Goal: Check status: Verify the current state of an ongoing process or item

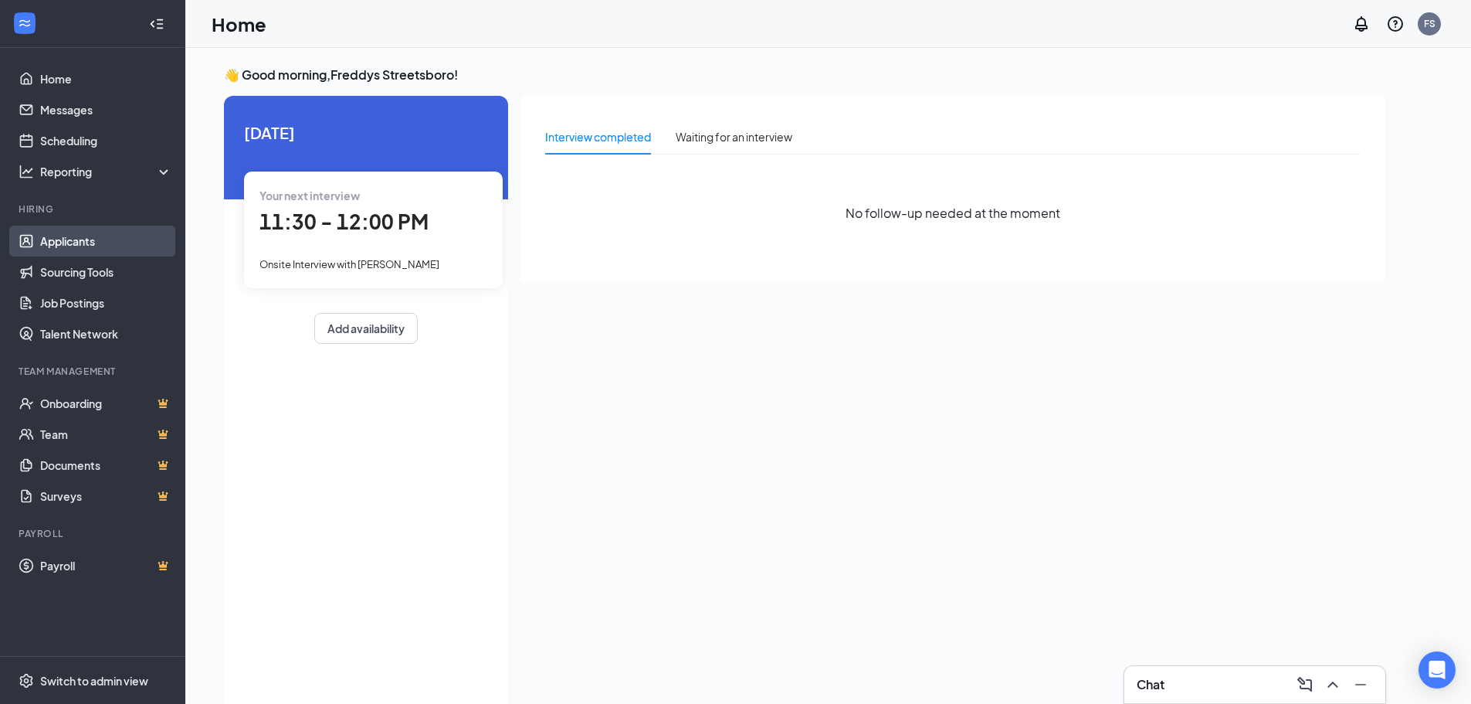
click at [137, 235] on link "Applicants" at bounding box center [106, 241] width 132 height 31
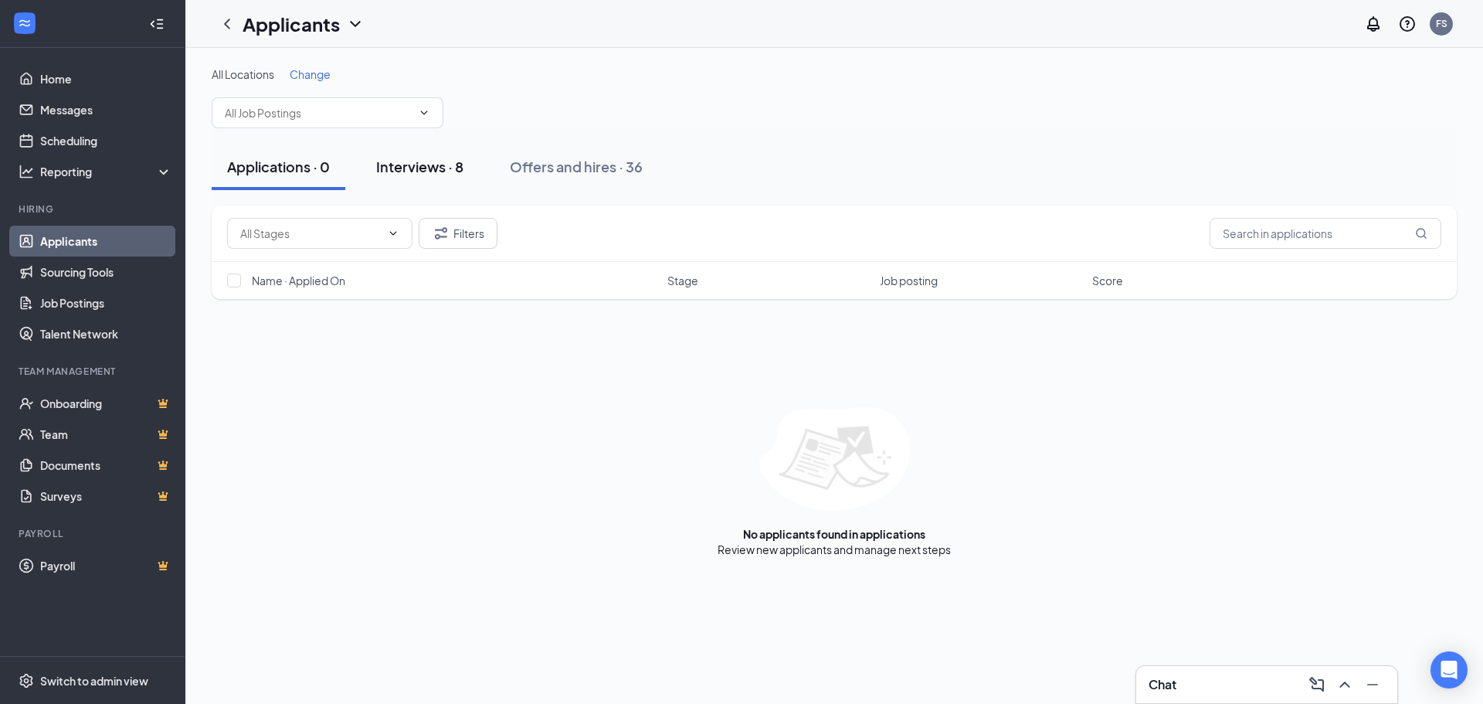
click at [423, 172] on div "Interviews · 8" at bounding box center [419, 166] width 87 height 19
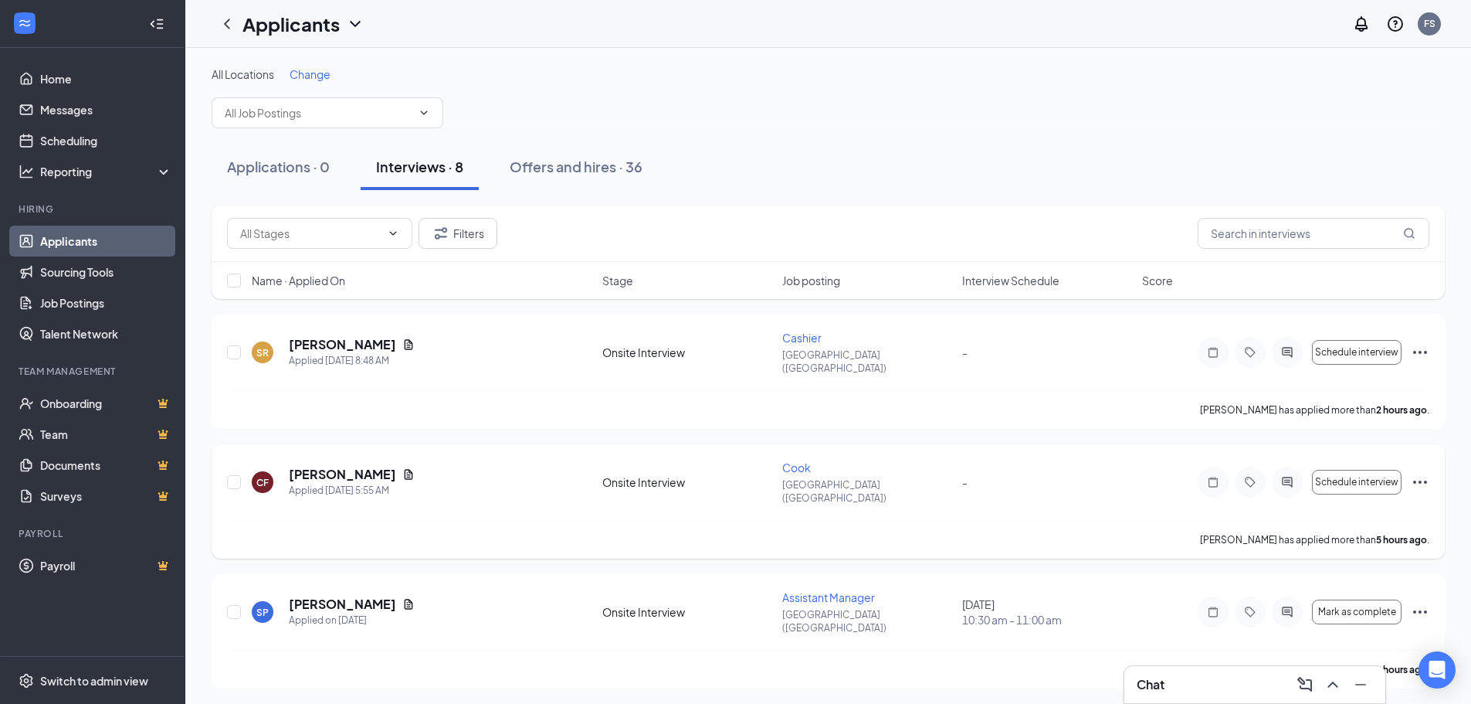
click at [1295, 472] on div at bounding box center [1287, 482] width 31 height 31
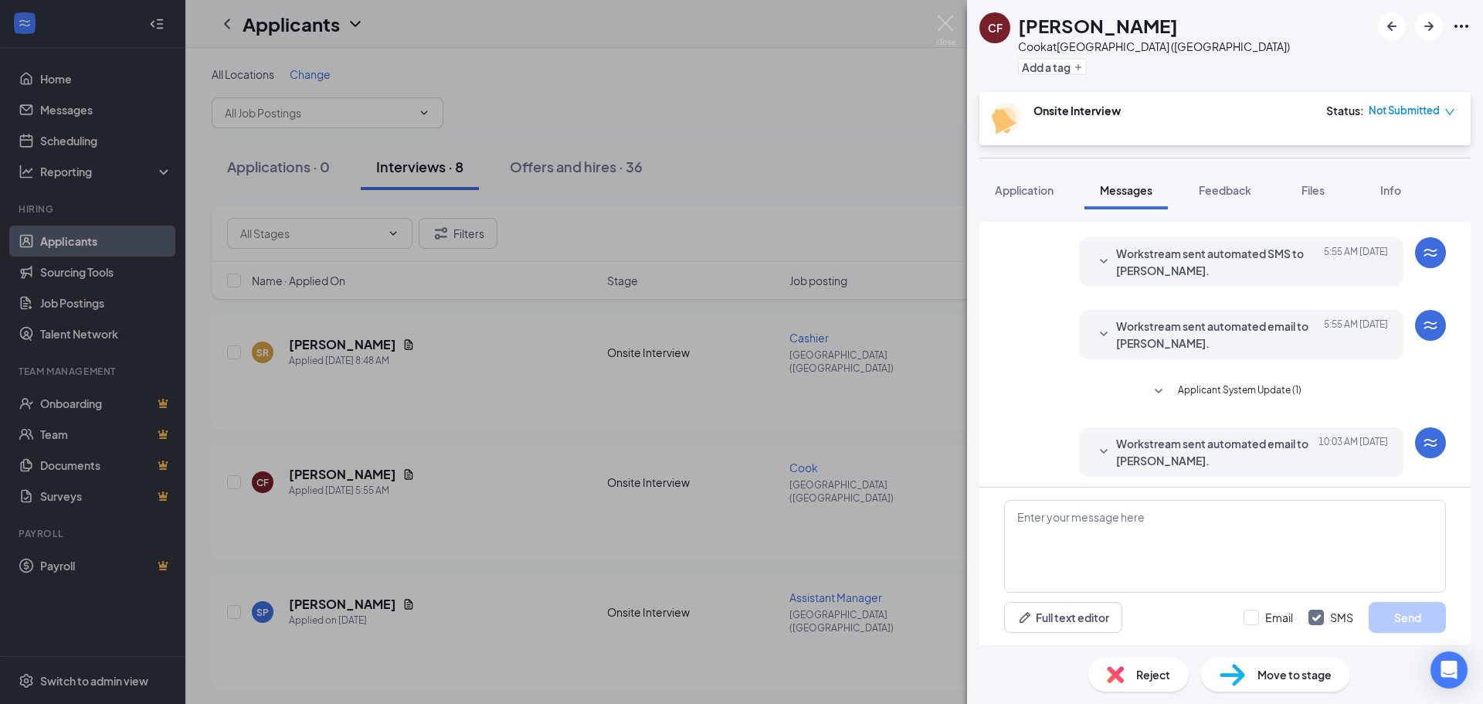
scroll to position [7, 0]
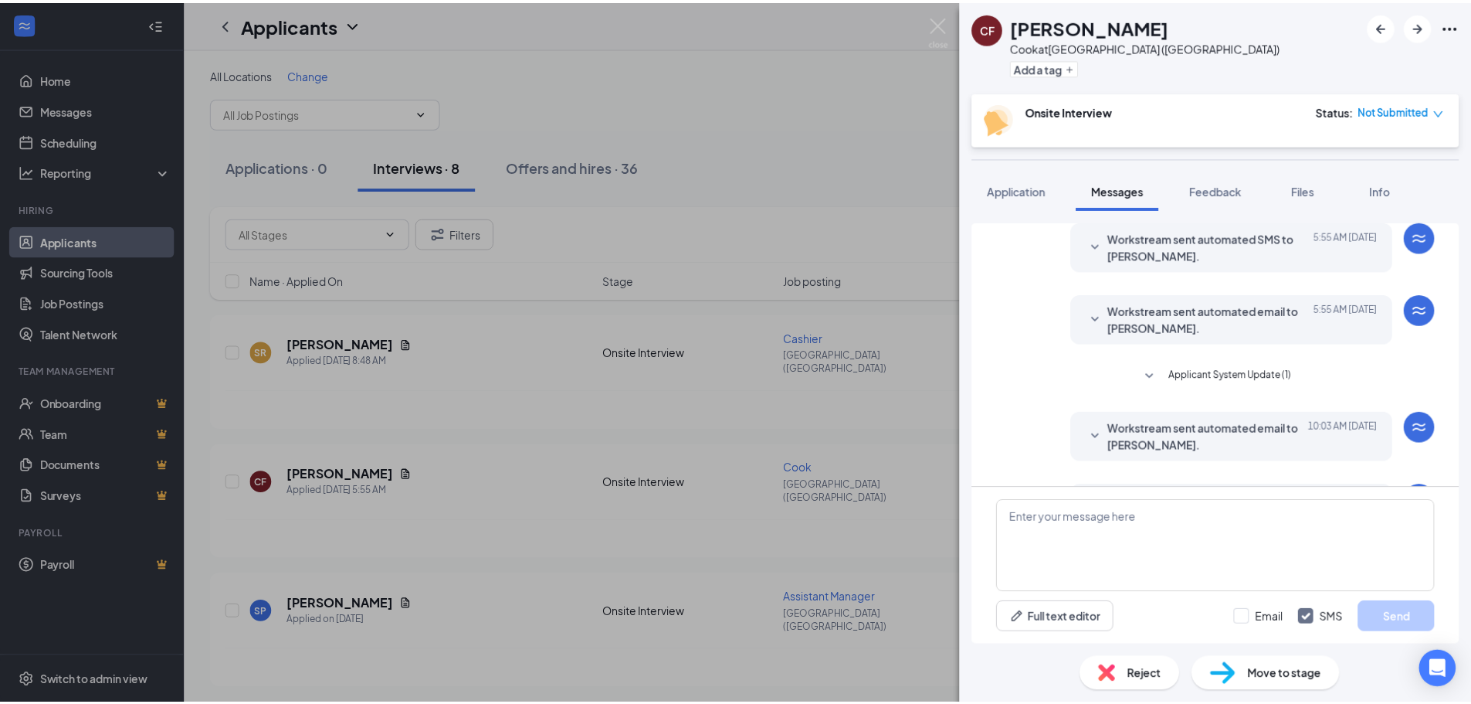
scroll to position [115, 0]
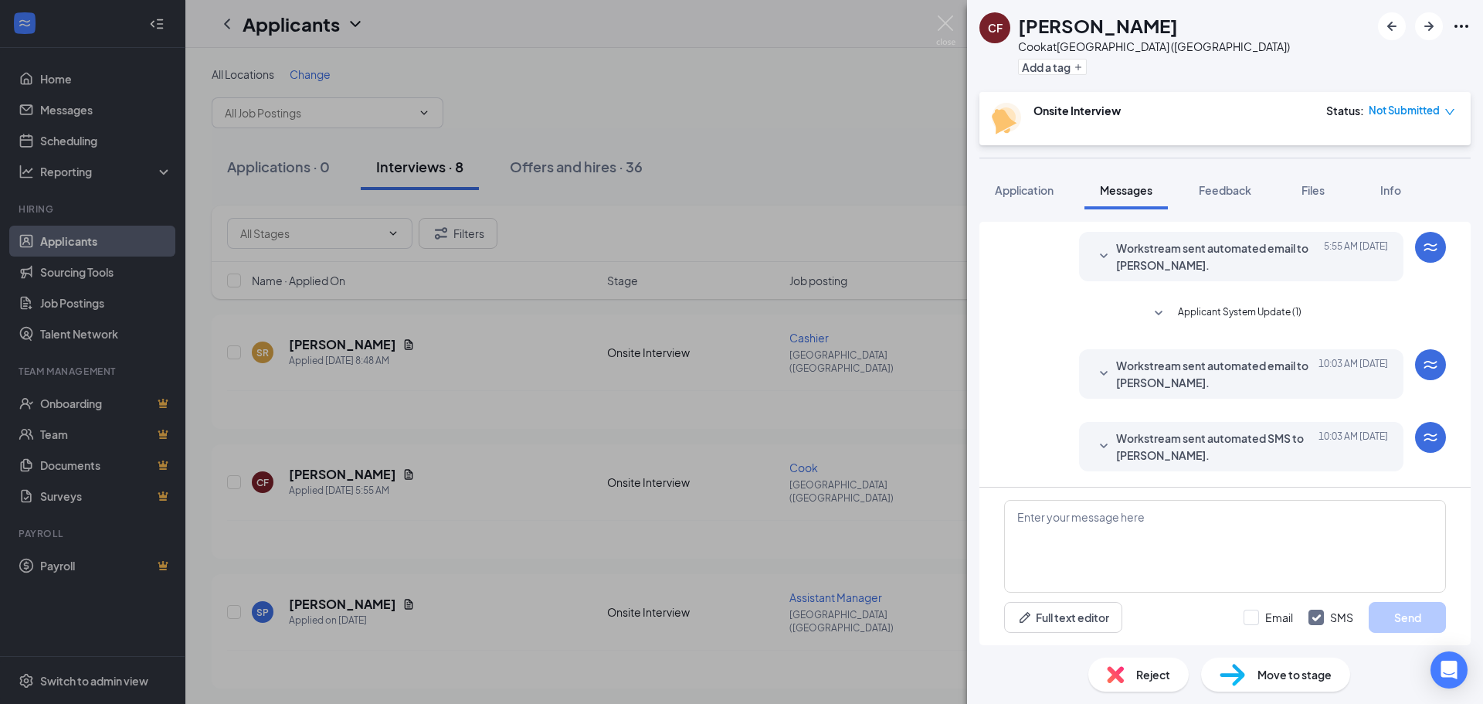
click at [737, 117] on div "CF [PERSON_NAME] at [GEOGRAPHIC_DATA] ([GEOGRAPHIC_DATA]) Add a tag Onsite Inte…" at bounding box center [741, 352] width 1483 height 704
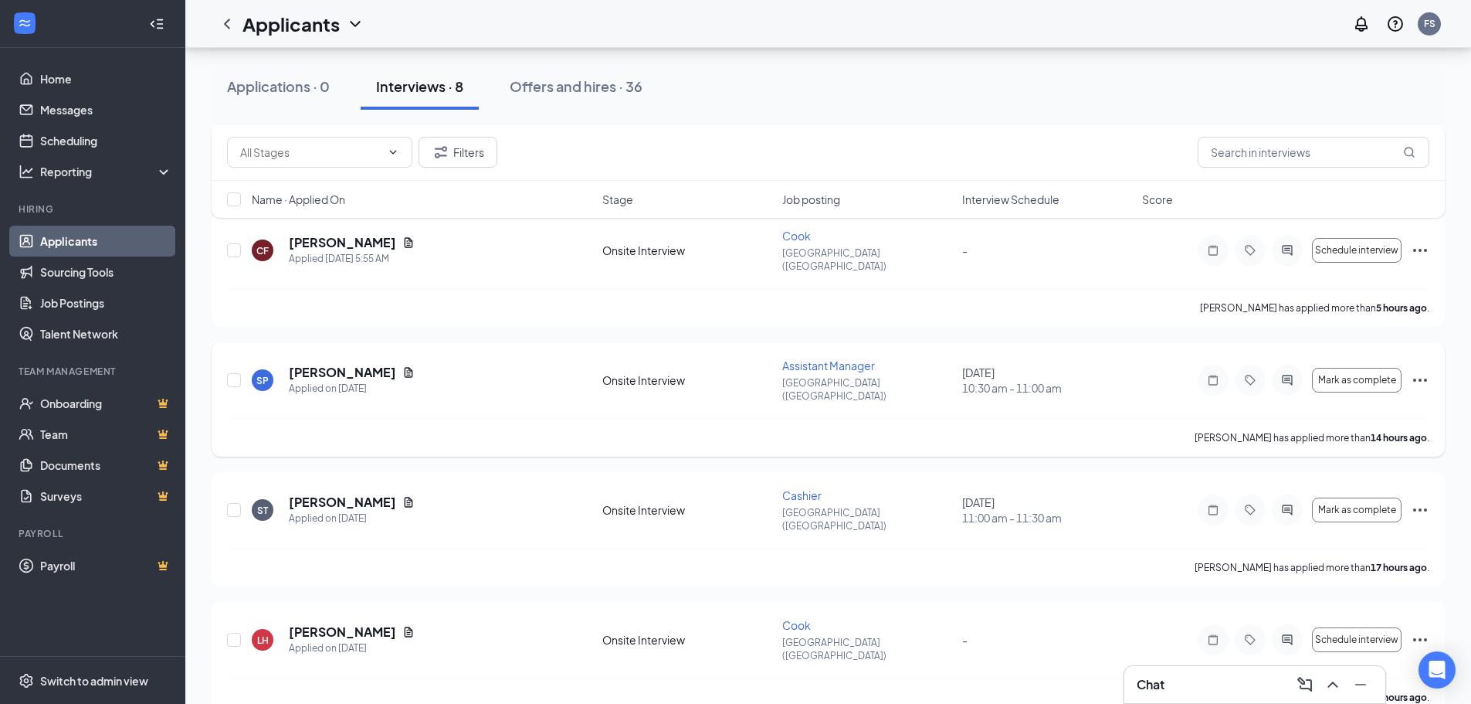
scroll to position [553, 0]
